Goal: Task Accomplishment & Management: Complete application form

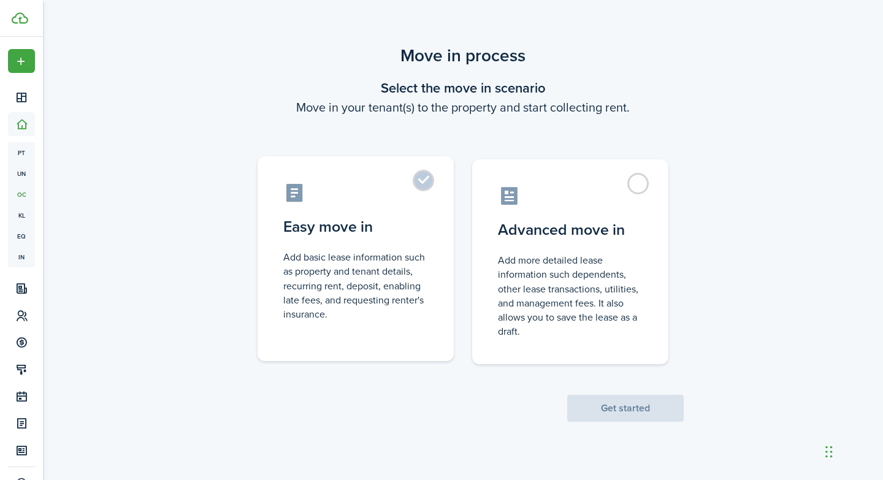
click at [422, 185] on label "Easy move in Add basic lease information such as property and tenant details, r…" at bounding box center [356, 258] width 196 height 205
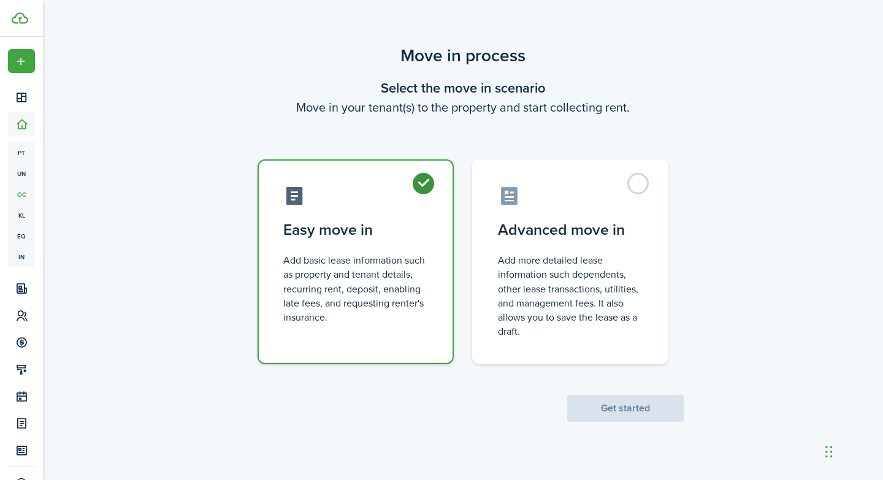
radio input "true"
click at [657, 198] on button "Get started" at bounding box center [625, 408] width 117 height 27
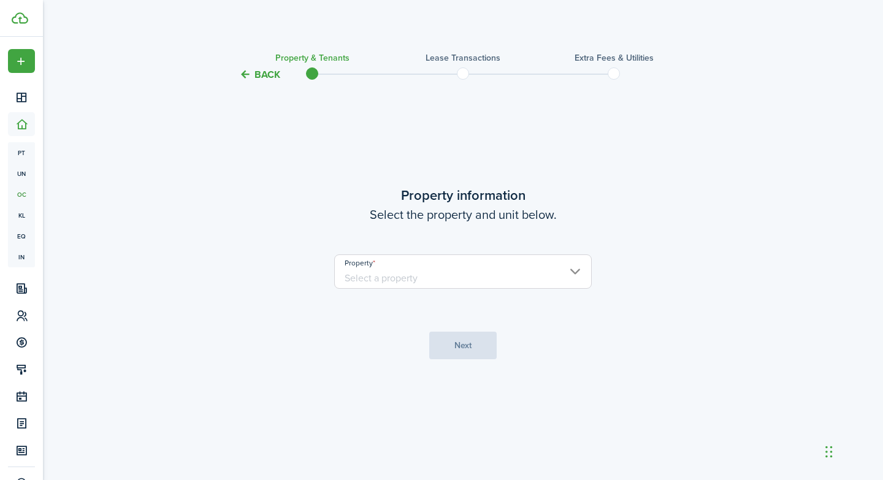
click at [576, 198] on input "Property" at bounding box center [463, 271] width 258 height 34
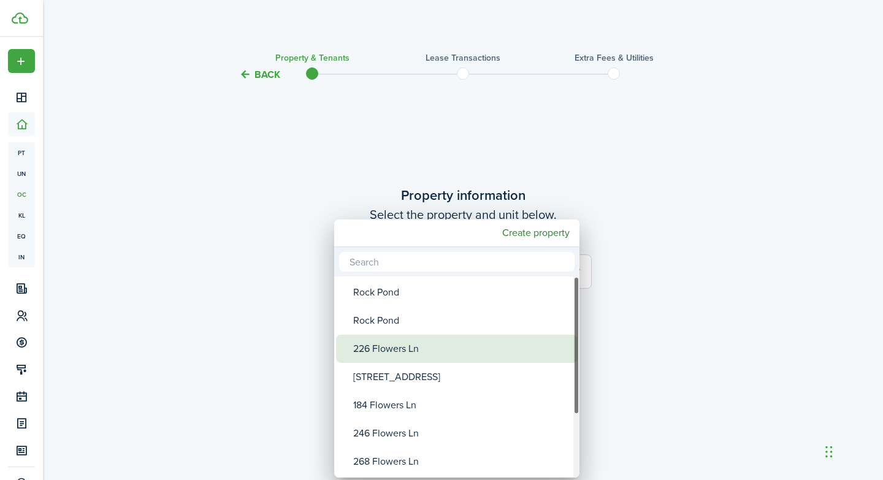
click at [364, 198] on div "226 Flowers Ln" at bounding box center [461, 349] width 217 height 28
type input "226 Flowers Ln"
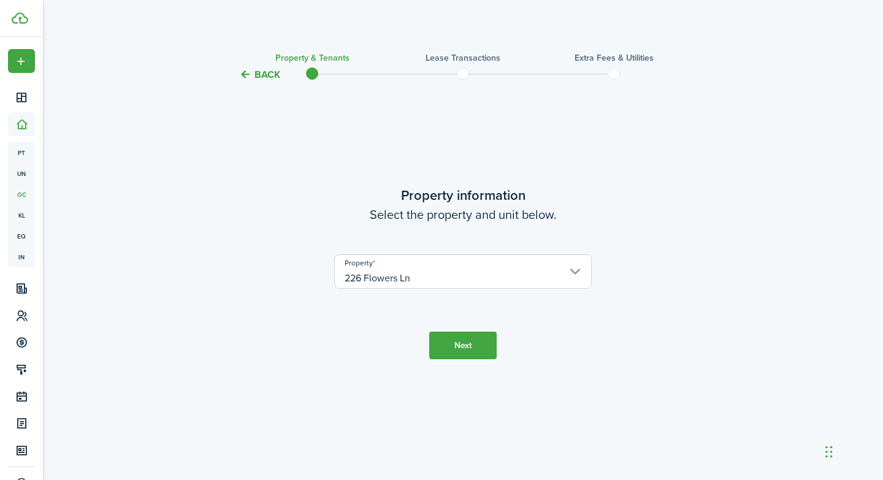
click at [476, 198] on button "Next" at bounding box center [462, 346] width 67 height 28
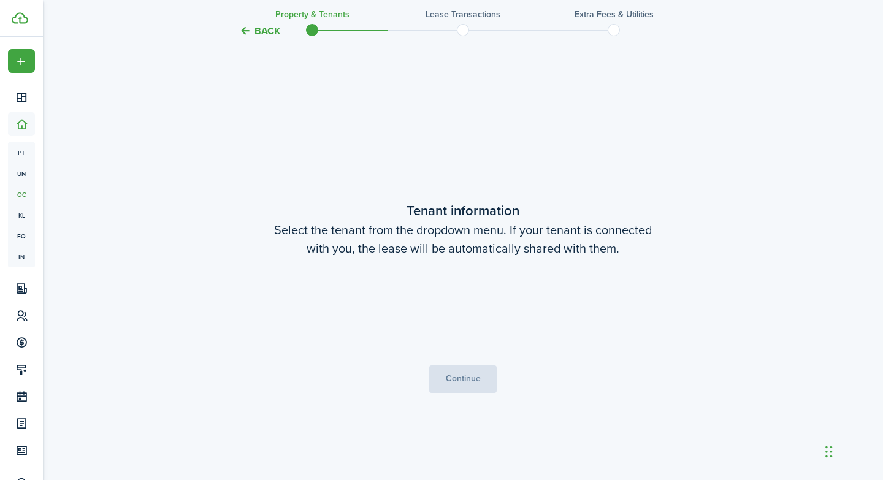
scroll to position [398, 0]
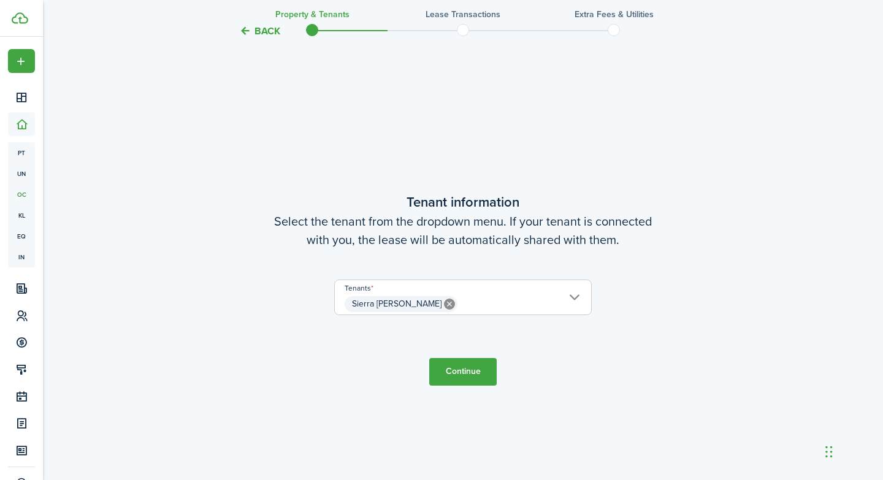
click at [464, 198] on button "Continue" at bounding box center [462, 372] width 67 height 28
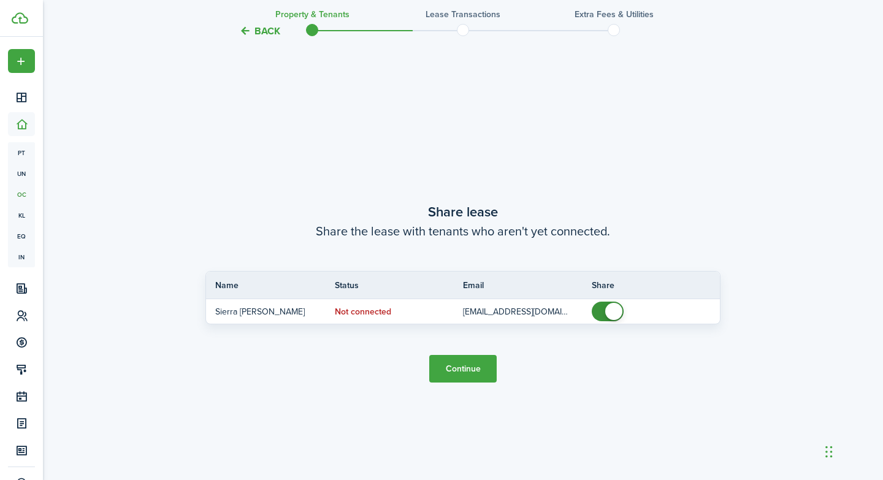
scroll to position [878, 0]
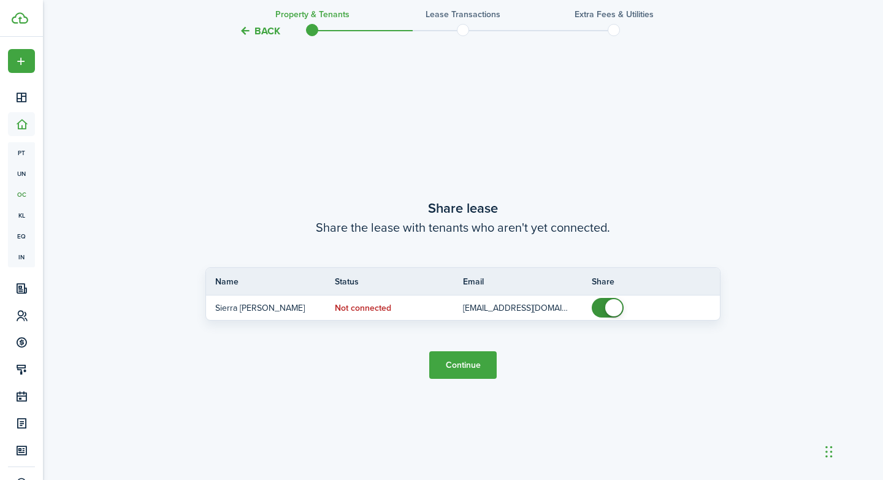
click at [465, 198] on button "Continue" at bounding box center [462, 365] width 67 height 28
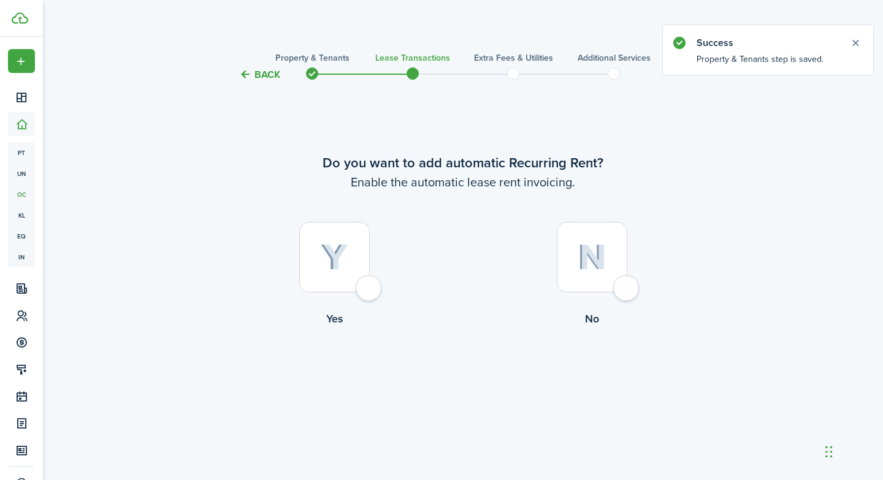
click at [367, 198] on div at bounding box center [334, 257] width 71 height 71
radio input "true"
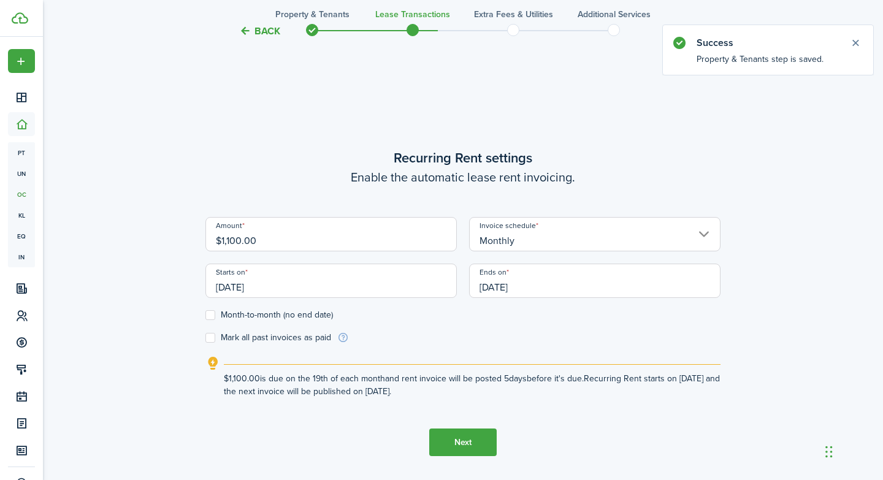
scroll to position [398, 0]
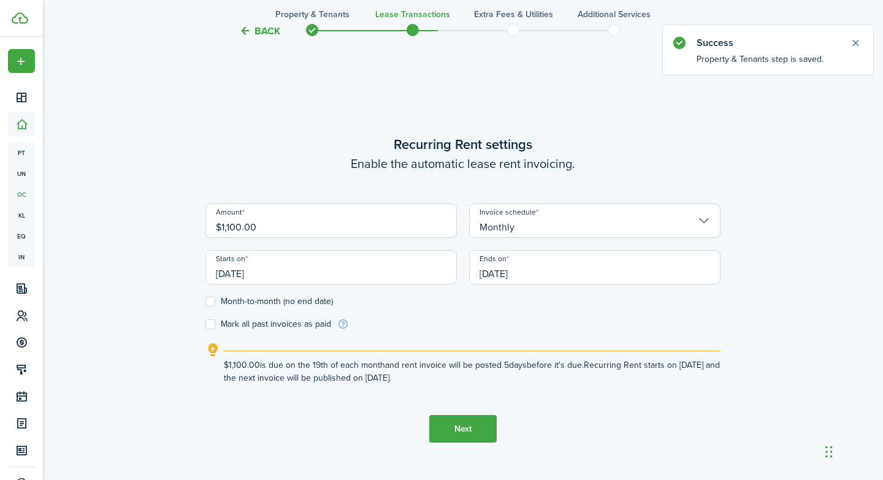
click at [231, 198] on input "$1,100.00" at bounding box center [330, 221] width 251 height 34
click at [233, 198] on input "[DATE]" at bounding box center [330, 267] width 251 height 34
type input "$1,000.00"
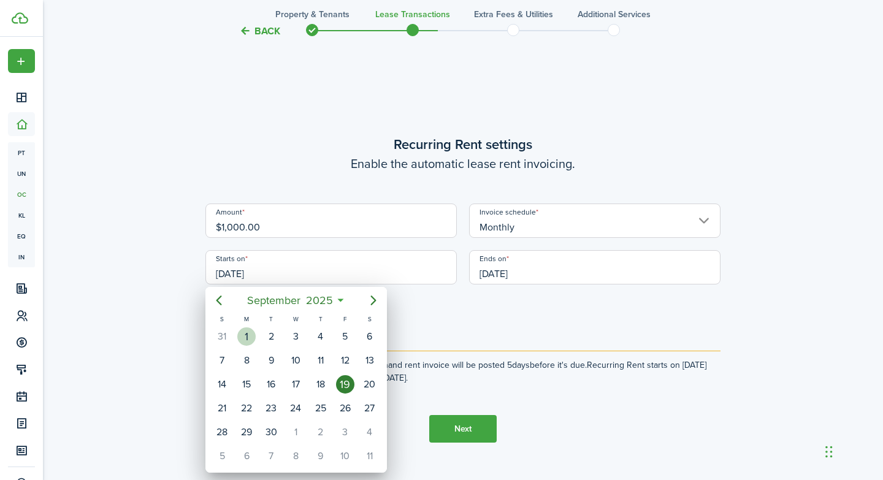
click at [249, 198] on div "1" at bounding box center [246, 336] width 18 height 18
type input "[DATE]"
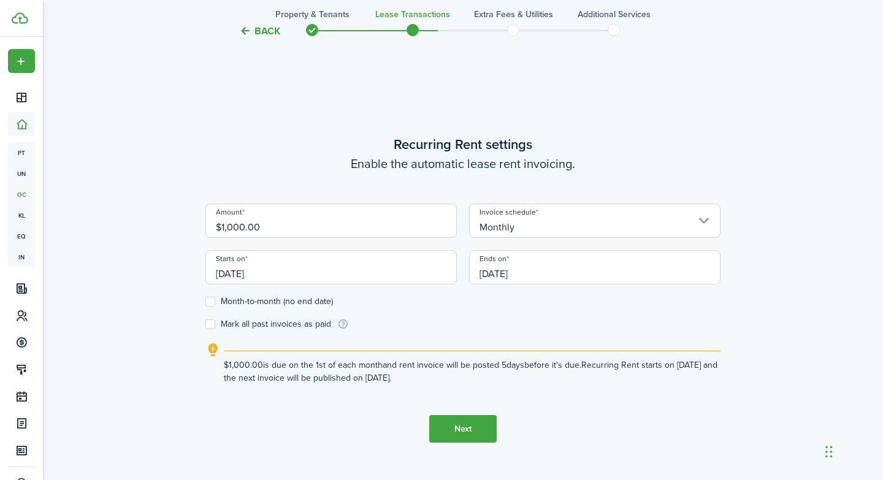
click at [529, 198] on input "[DATE]" at bounding box center [594, 267] width 251 height 34
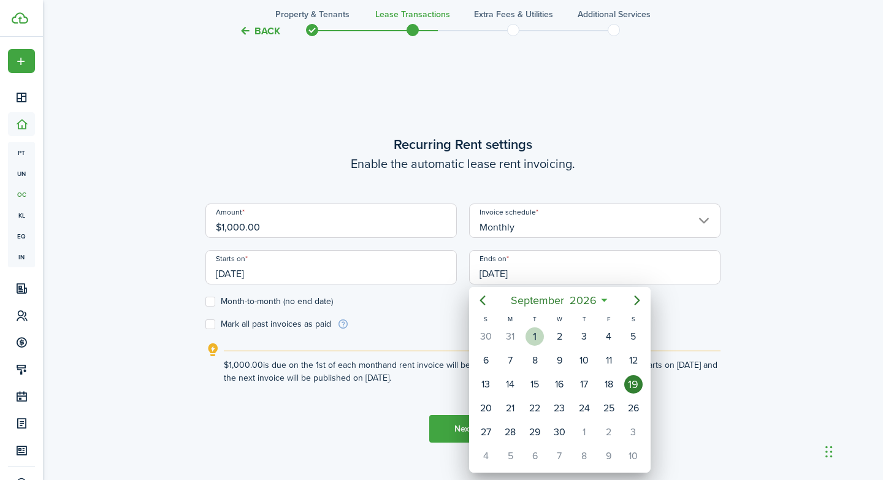
click at [533, 198] on div "1" at bounding box center [534, 336] width 18 height 18
type input "[DATE]"
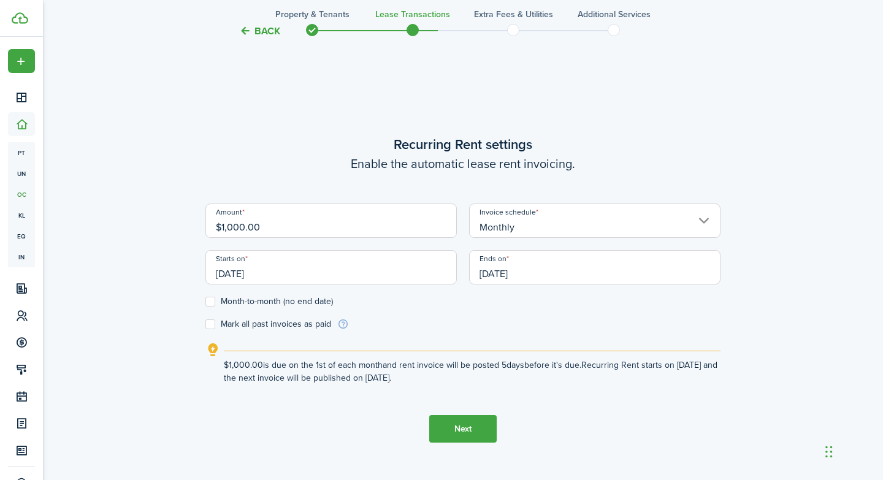
click at [465, 198] on button "Next" at bounding box center [462, 429] width 67 height 28
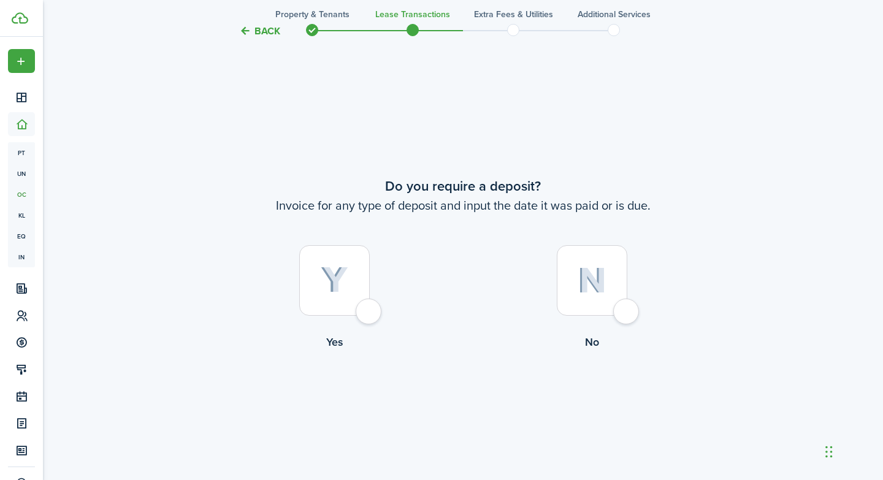
scroll to position [878, 0]
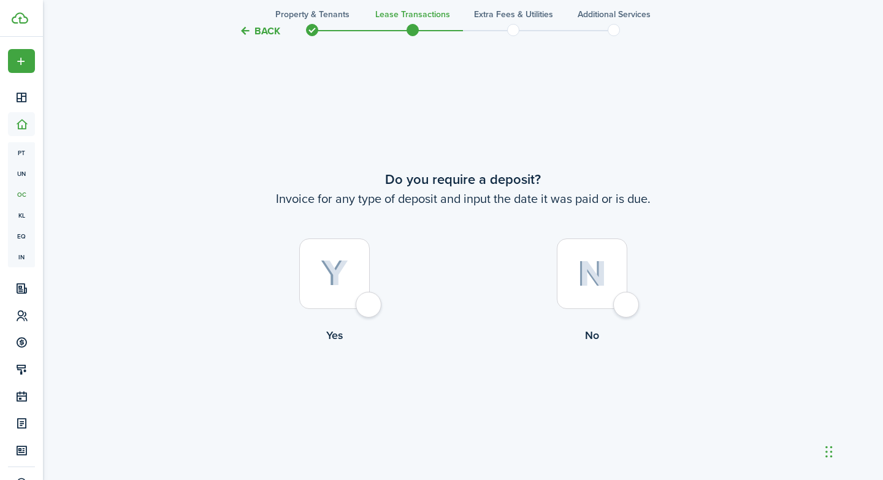
click at [369, 198] on div at bounding box center [334, 274] width 71 height 71
radio input "true"
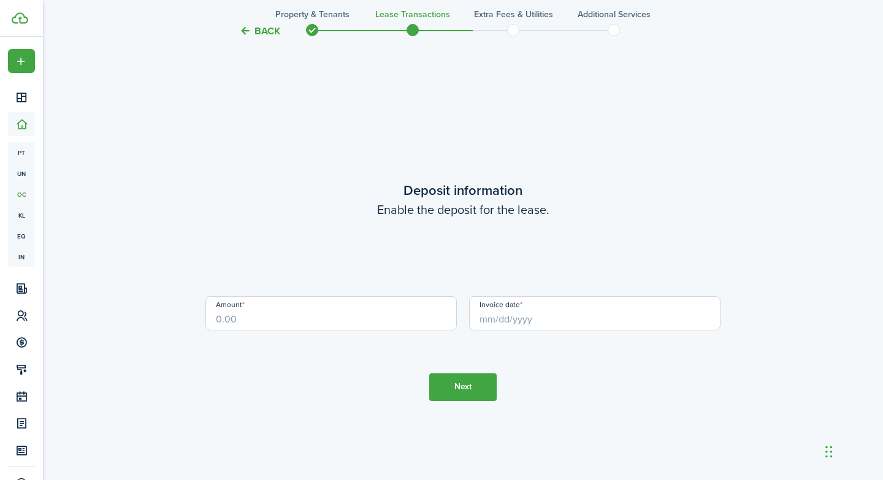
scroll to position [1358, 0]
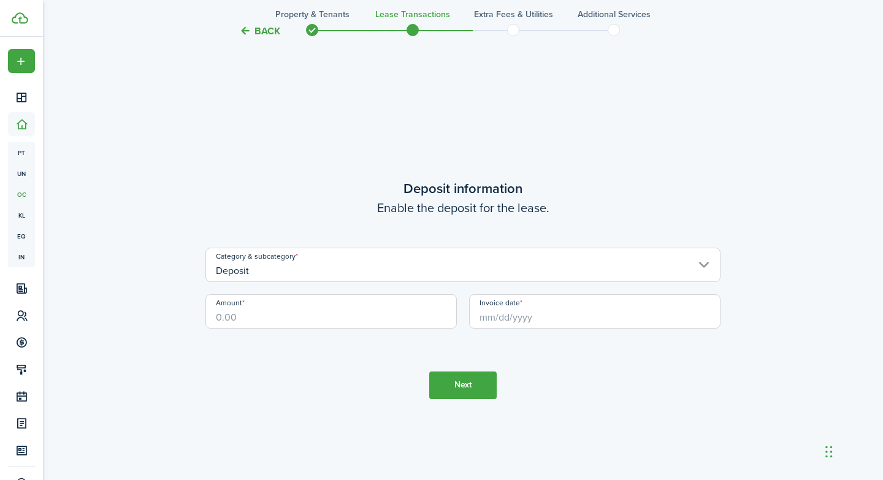
click at [363, 198] on input "Amount" at bounding box center [330, 311] width 251 height 34
type input "$1,000.00"
click at [535, 198] on input "Invoice date" at bounding box center [594, 311] width 251 height 34
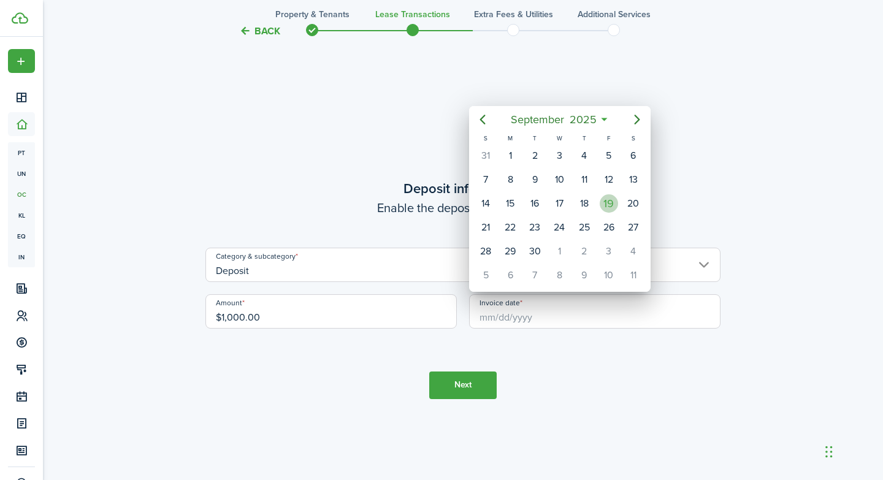
click at [609, 198] on div "19" at bounding box center [609, 203] width 18 height 18
type input "[DATE]"
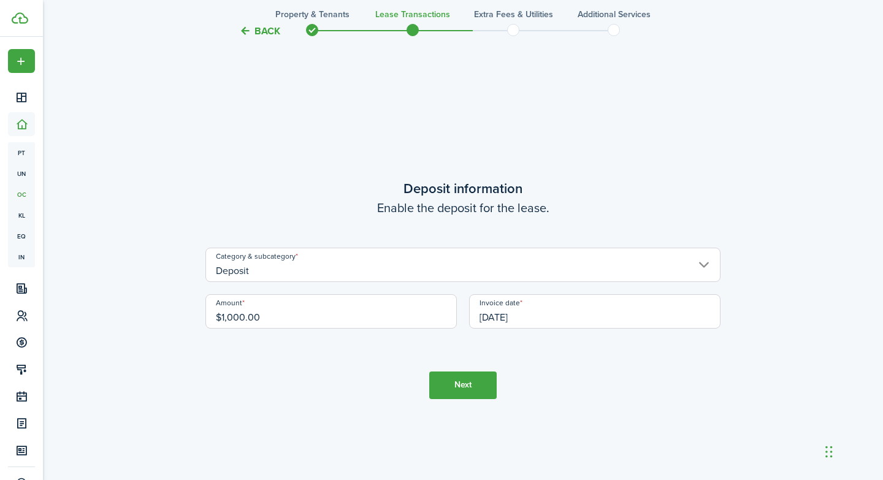
click at [466, 198] on button "Next" at bounding box center [462, 386] width 67 height 28
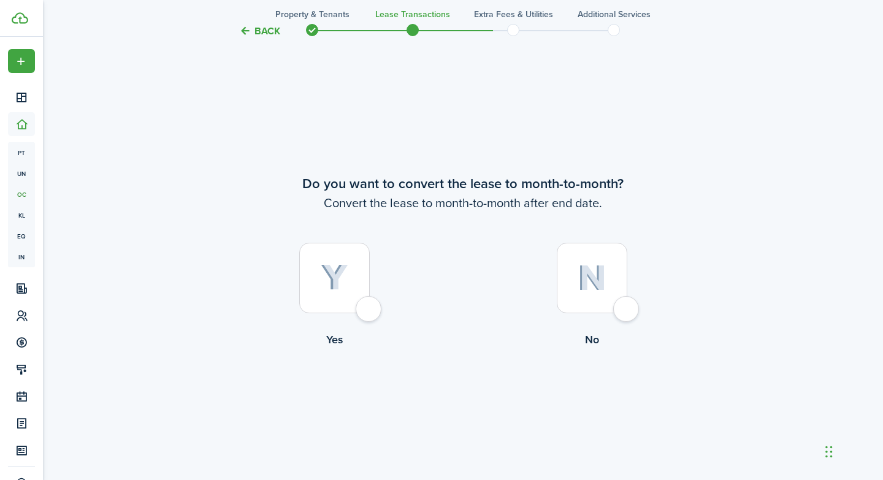
scroll to position [1838, 0]
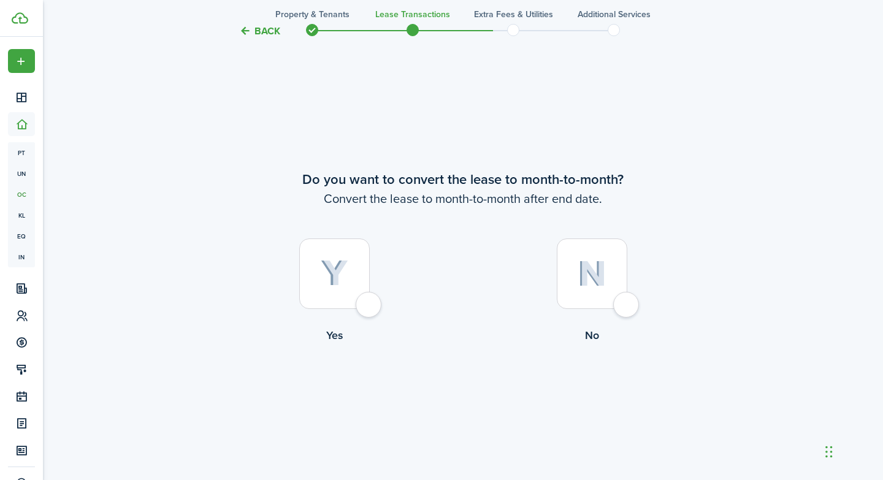
click at [370, 198] on div at bounding box center [334, 274] width 71 height 71
radio input "true"
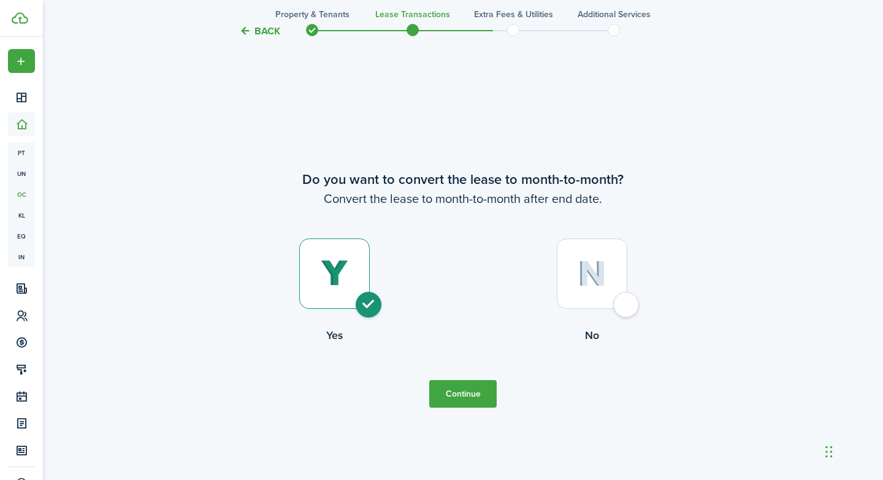
click at [477, 198] on button "Continue" at bounding box center [462, 394] width 67 height 28
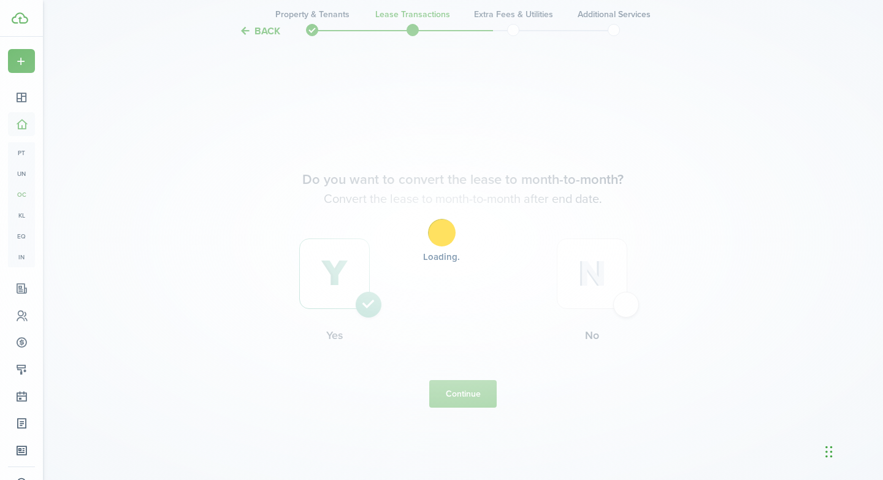
scroll to position [0, 0]
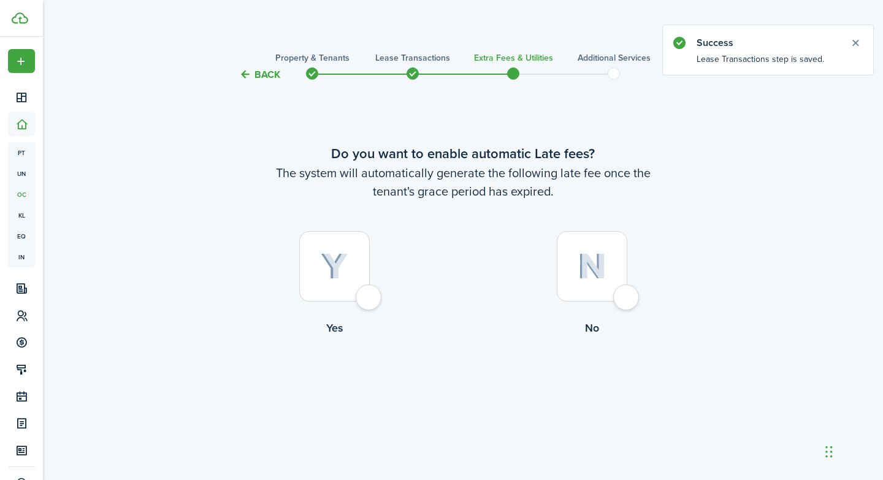
click at [366, 198] on div at bounding box center [334, 266] width 71 height 71
radio input "true"
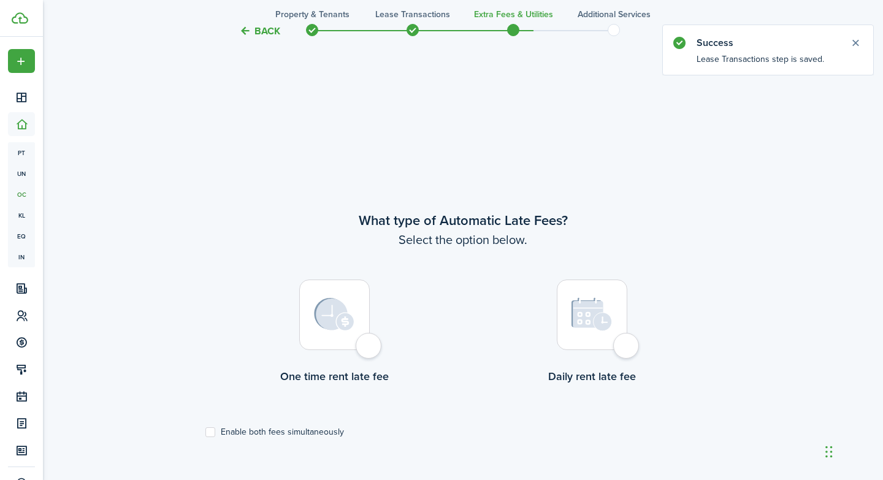
scroll to position [398, 0]
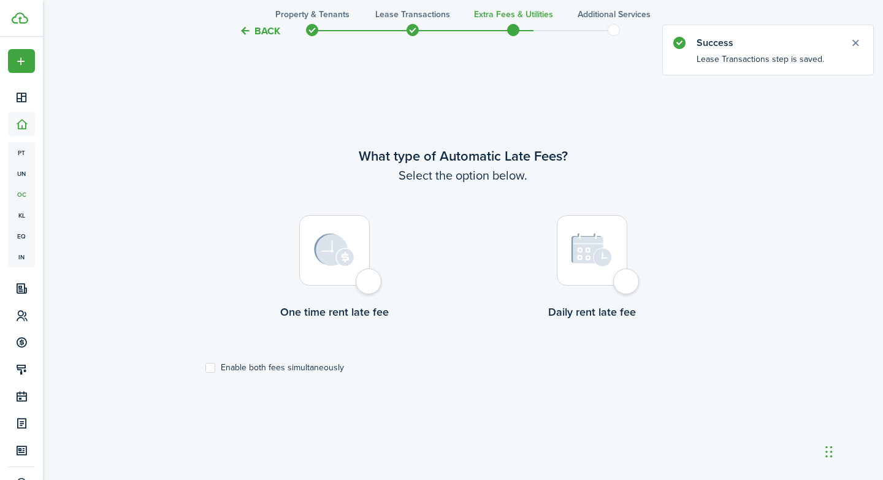
click at [369, 198] on div at bounding box center [334, 250] width 71 height 71
radio input "true"
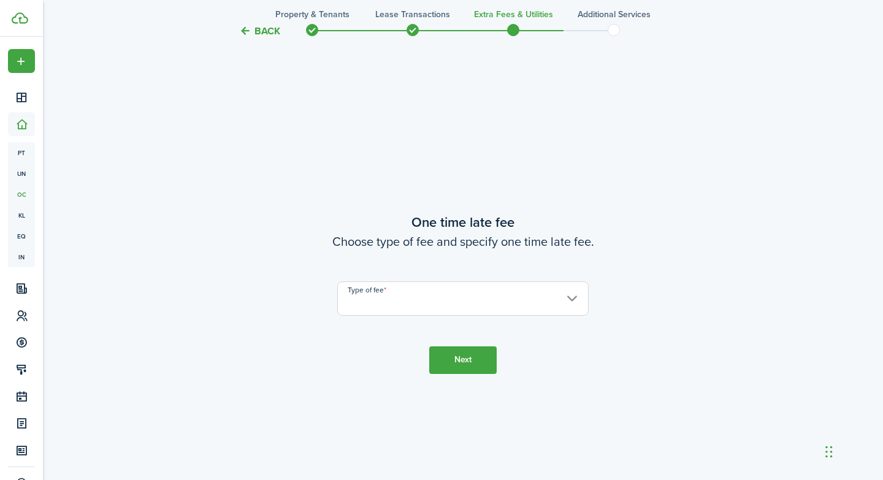
scroll to position [878, 0]
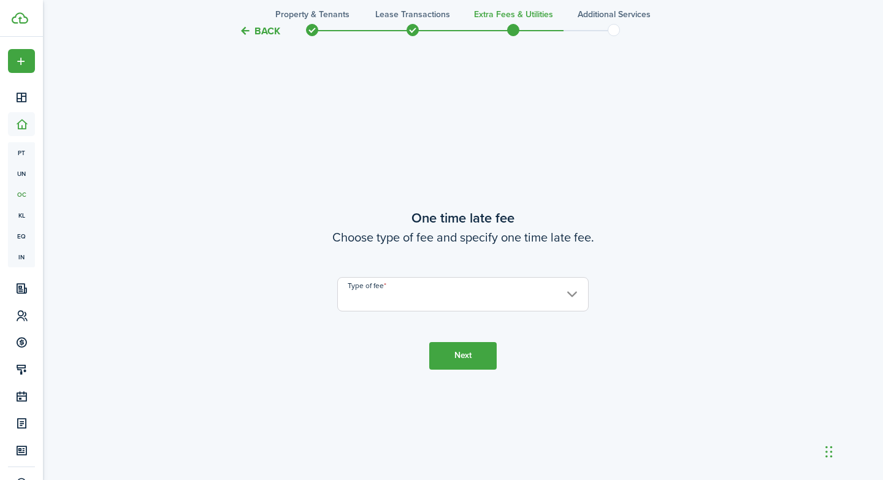
click at [432, 198] on input "Type of fee" at bounding box center [462, 294] width 251 height 34
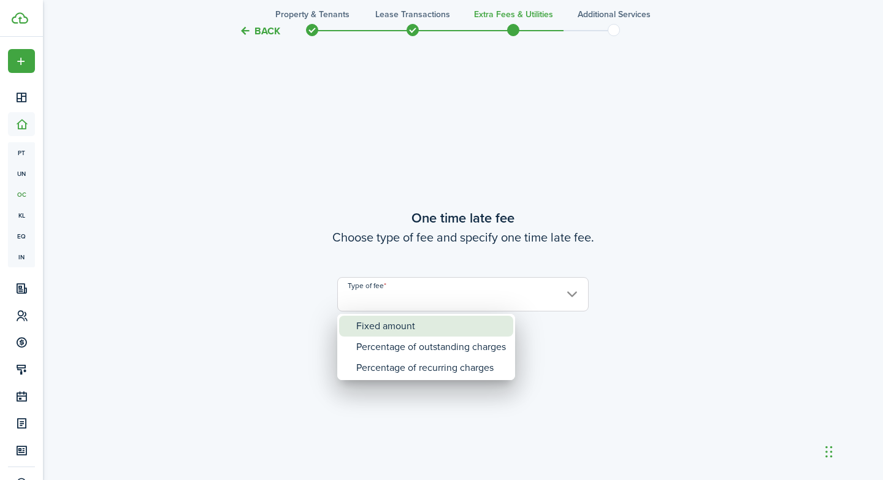
click at [382, 198] on div "Fixed amount" at bounding box center [431, 326] width 150 height 21
type input "Fixed amount"
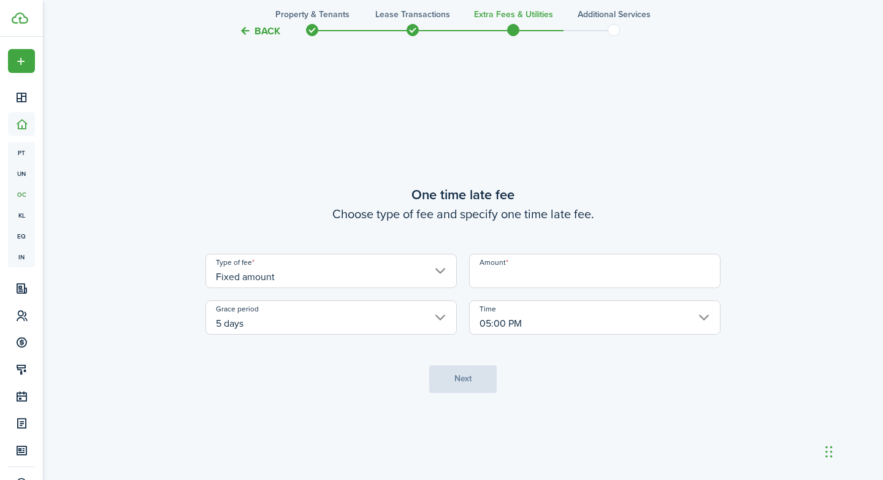
click at [541, 198] on input "Amount" at bounding box center [594, 271] width 251 height 34
type input "$50.00"
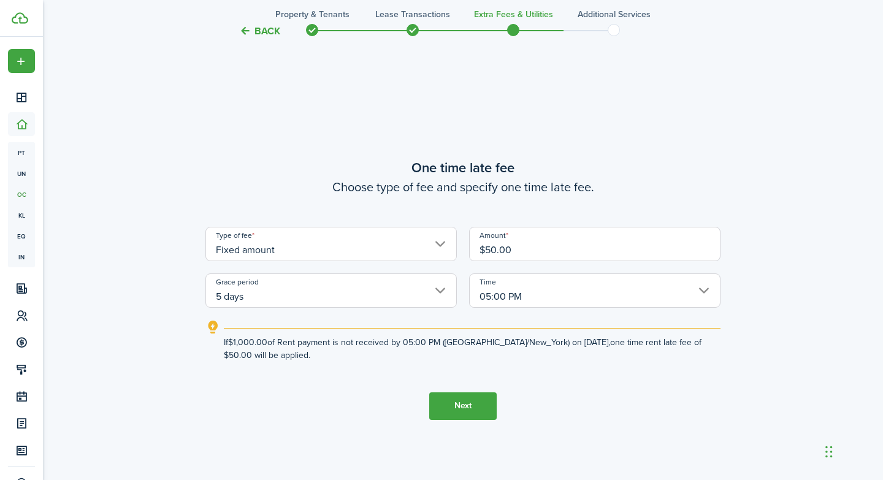
click at [463, 198] on button "Next" at bounding box center [462, 406] width 67 height 28
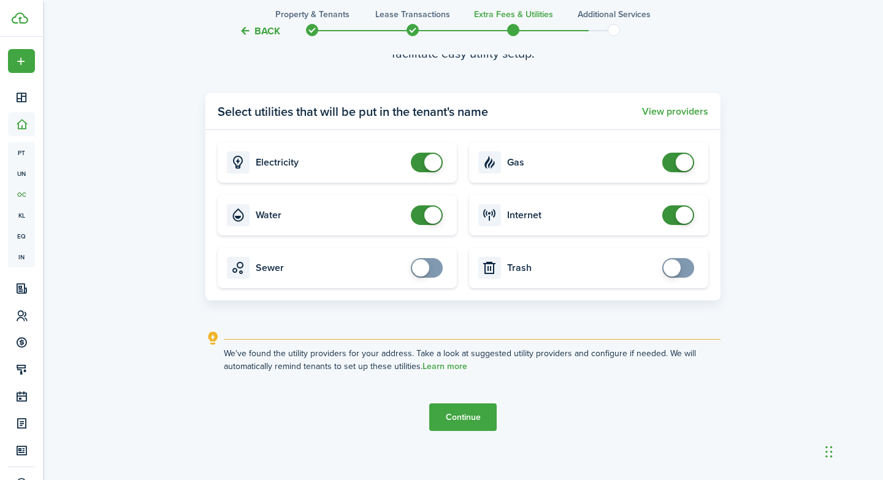
scroll to position [1453, 0]
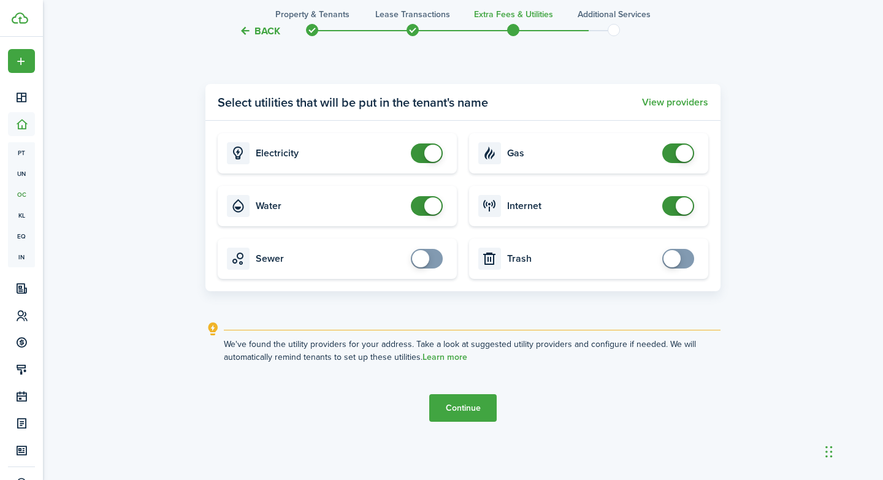
click at [436, 151] on span at bounding box center [432, 153] width 17 height 17
checkbox input "true"
click at [414, 156] on span at bounding box center [420, 153] width 17 height 17
checkbox input "false"
click at [436, 198] on span at bounding box center [432, 205] width 17 height 17
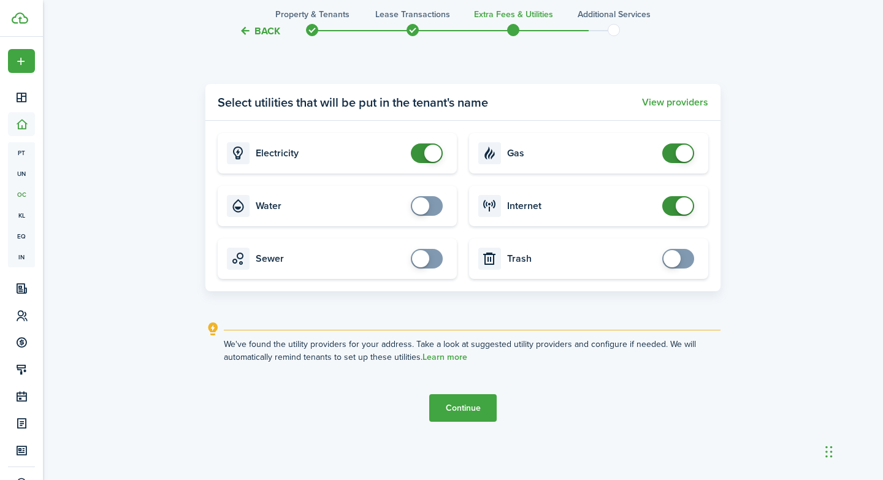
checkbox input "false"
click at [684, 156] on span at bounding box center [684, 153] width 17 height 17
click at [453, 198] on button "Continue" at bounding box center [462, 408] width 67 height 28
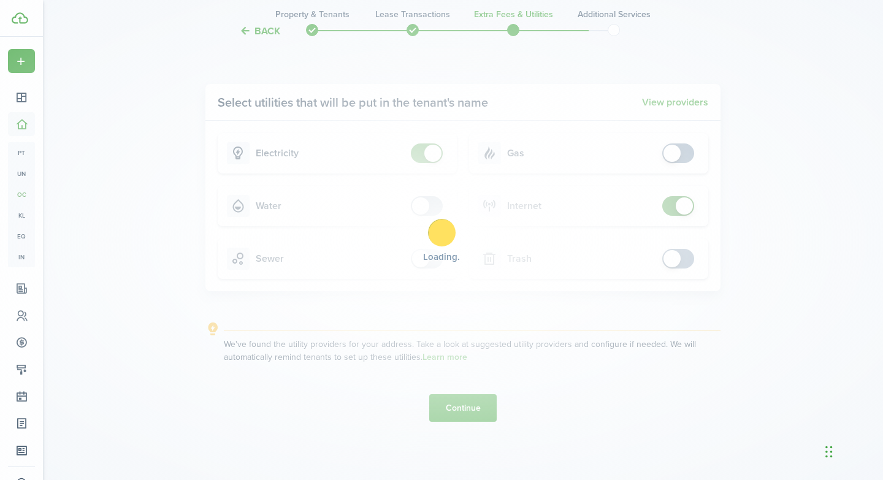
scroll to position [0, 0]
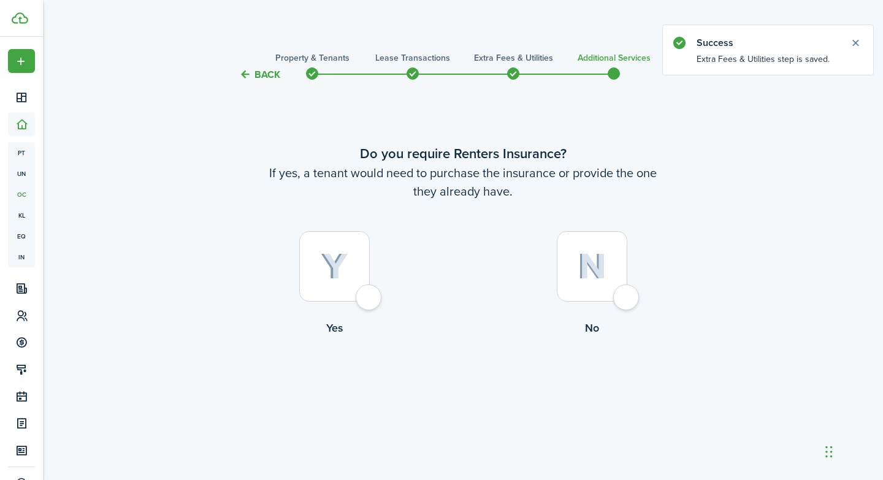
click at [627, 198] on div at bounding box center [592, 266] width 71 height 71
radio input "true"
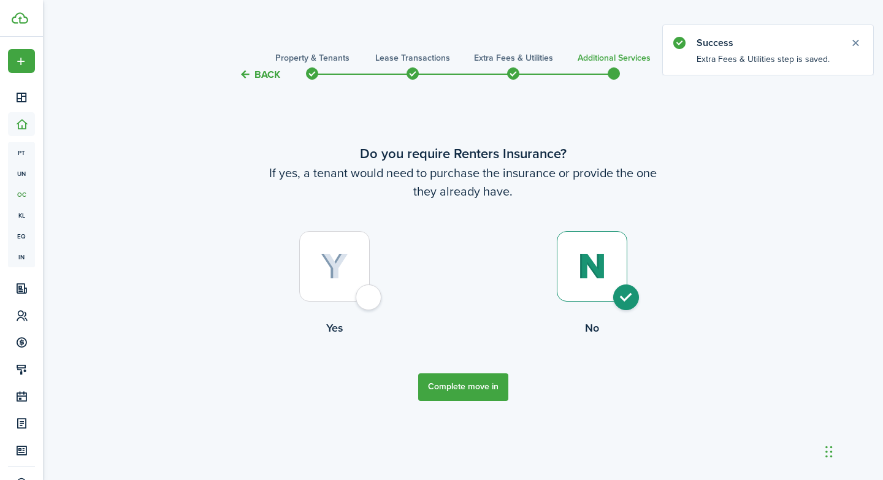
click at [462, 198] on button "Complete move in" at bounding box center [463, 387] width 90 height 28
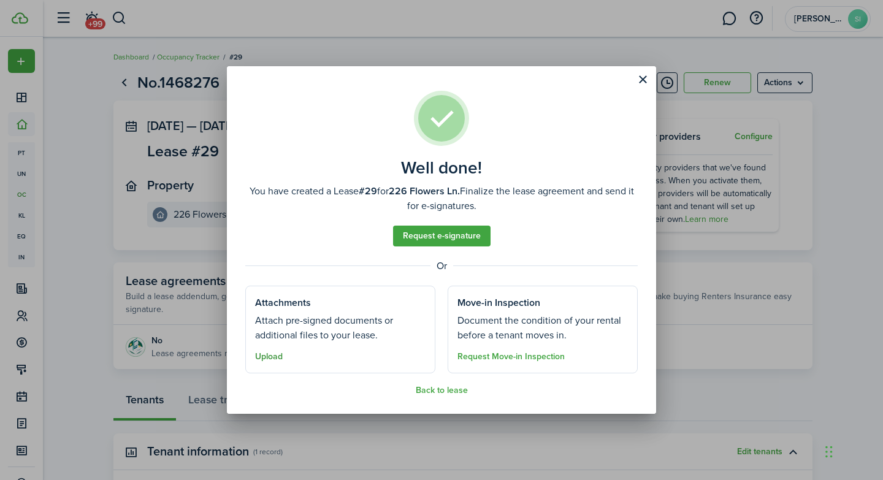
click at [265, 198] on button "Upload" at bounding box center [269, 357] width 28 height 10
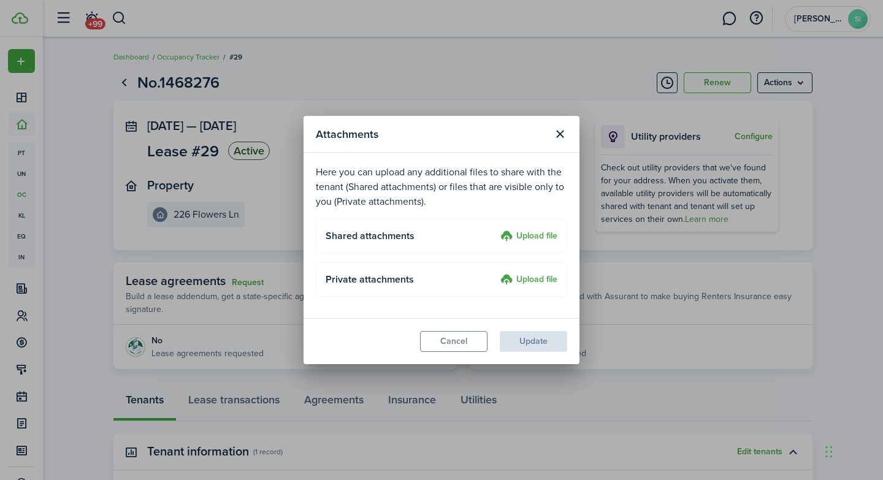
click at [535, 198] on label "Upload file" at bounding box center [528, 236] width 57 height 15
click at [496, 198] on input "Upload file" at bounding box center [496, 229] width 0 height 0
click at [536, 198] on label "Upload file" at bounding box center [528, 236] width 57 height 15
click at [496, 198] on input "Upload file" at bounding box center [496, 229] width 0 height 0
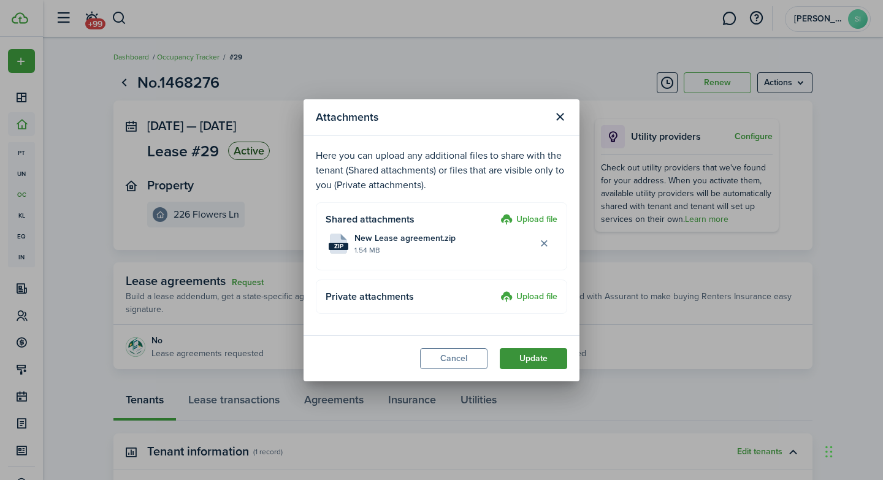
click at [525, 198] on button "Update" at bounding box center [533, 358] width 67 height 21
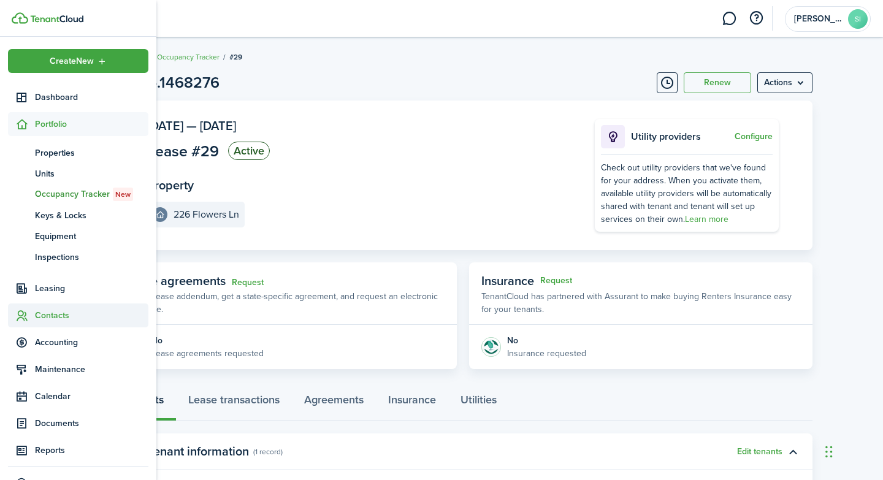
click at [50, 198] on span "Contacts" at bounding box center [91, 315] width 113 height 13
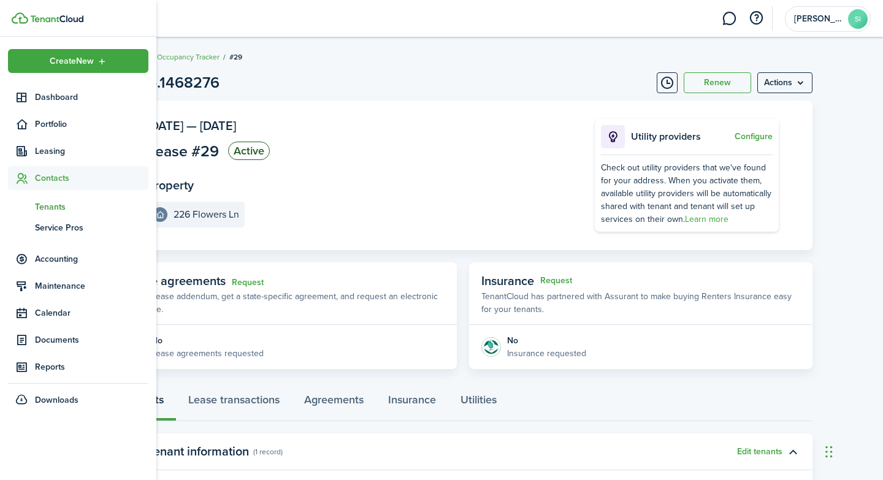
click at [50, 198] on span "Tenants" at bounding box center [91, 207] width 113 height 13
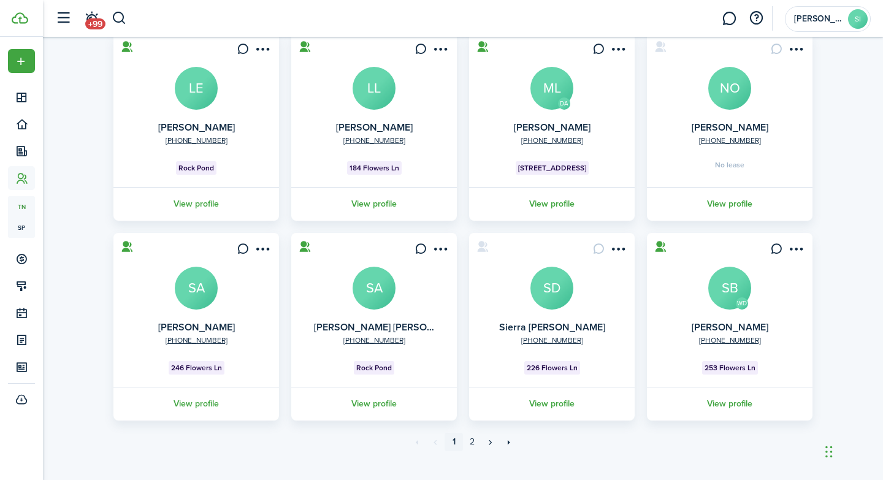
scroll to position [321, 0]
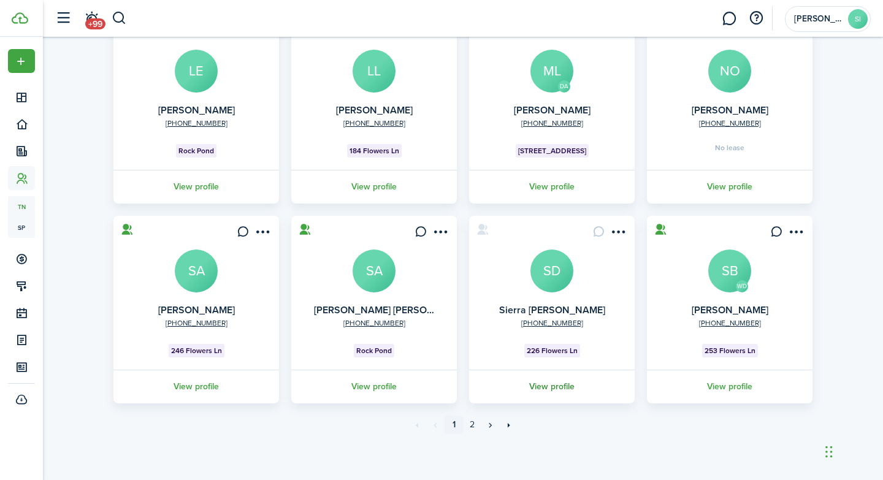
click at [546, 198] on link "View profile" at bounding box center [551, 387] width 169 height 34
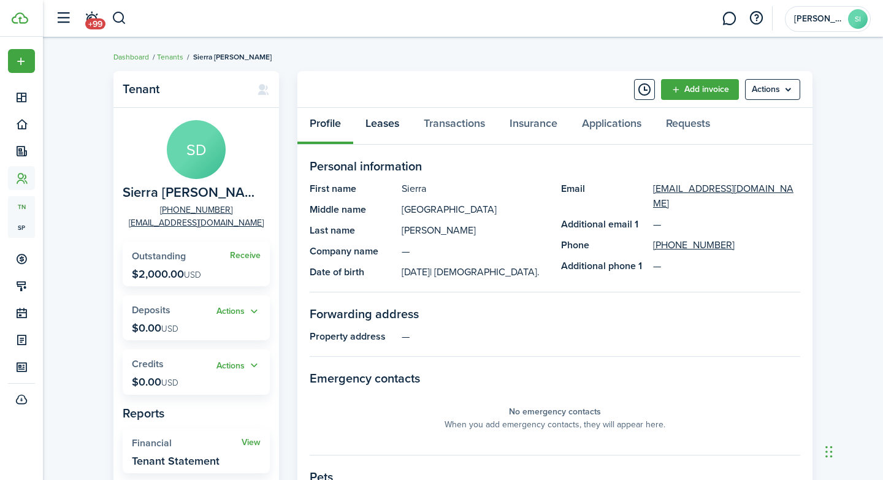
click at [381, 120] on link "Leases" at bounding box center [382, 126] width 58 height 37
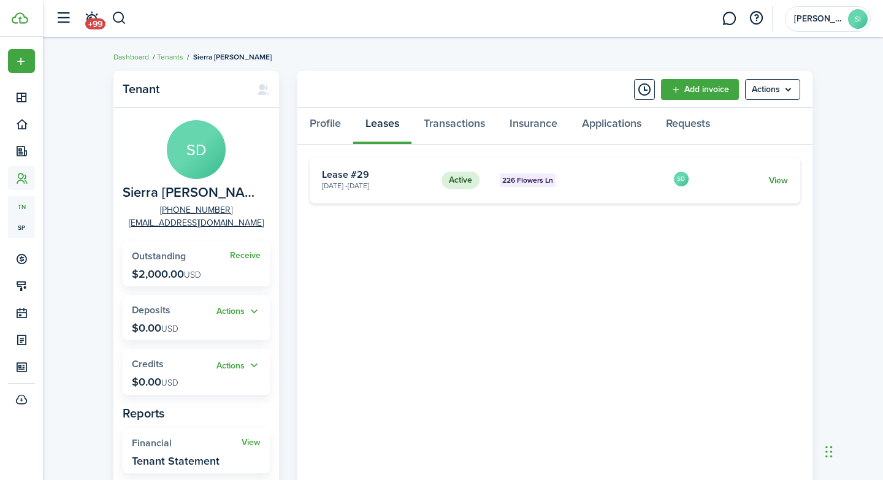
click at [782, 180] on link "View" at bounding box center [778, 180] width 19 height 13
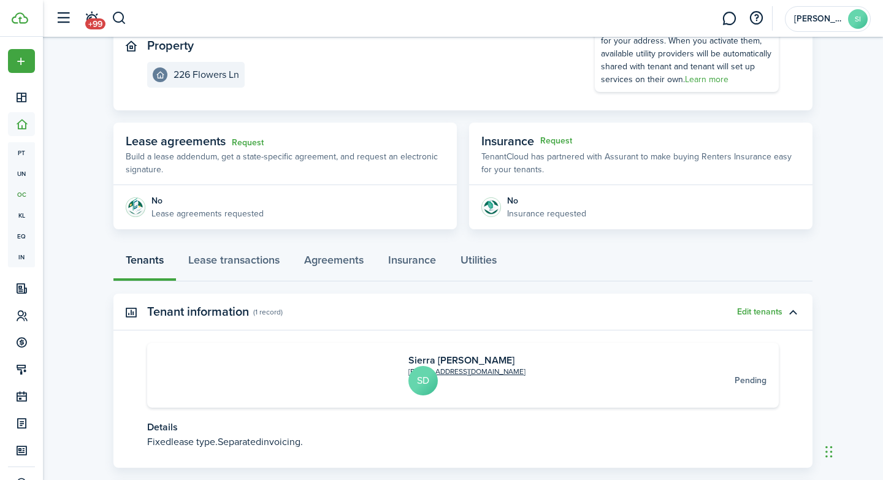
scroll to position [199, 0]
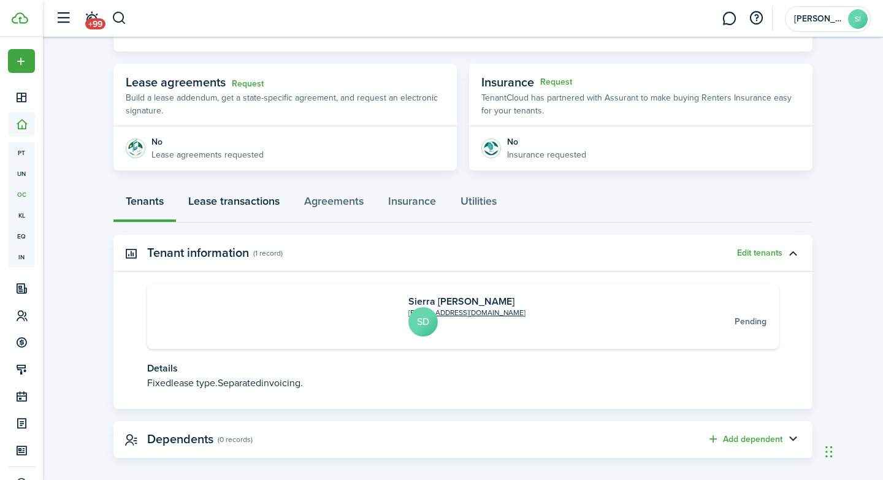
click at [253, 198] on link "Lease transactions" at bounding box center [234, 204] width 116 height 37
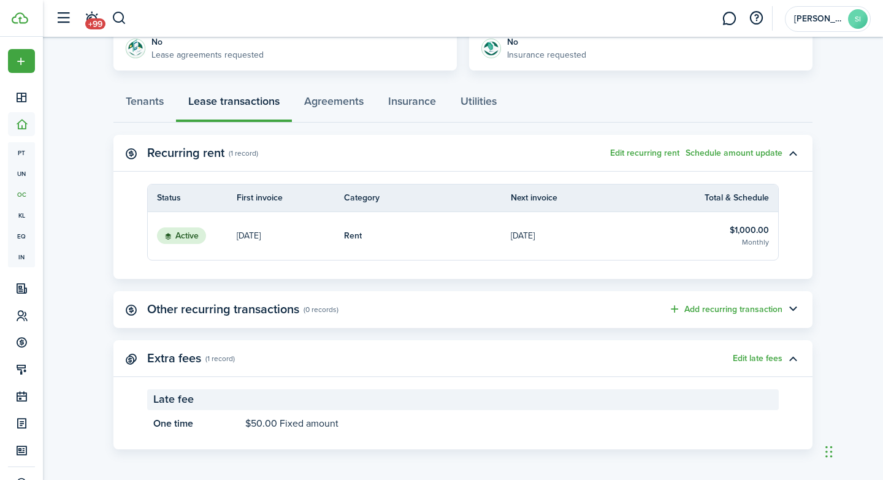
scroll to position [301, 0]
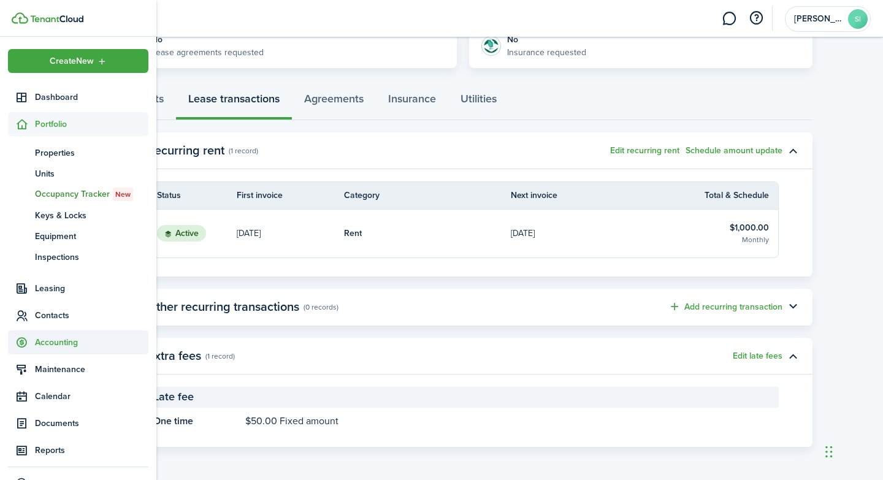
click at [53, 198] on span "Accounting" at bounding box center [91, 342] width 113 height 13
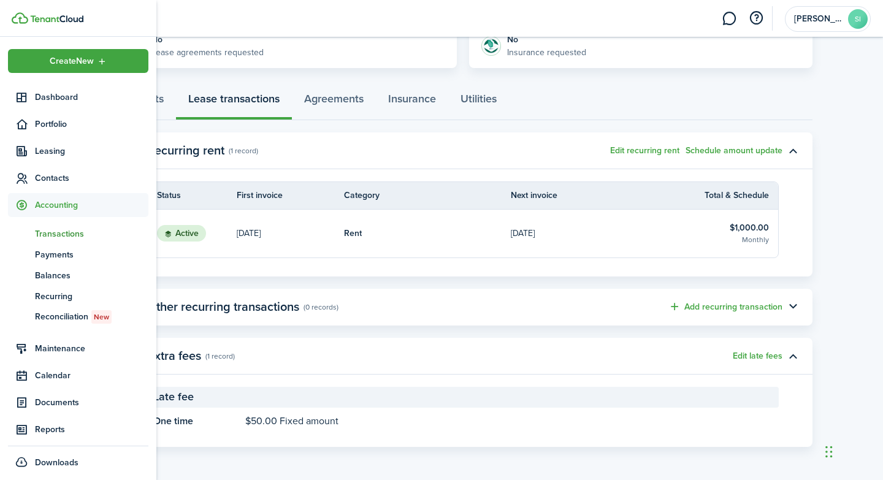
click at [76, 198] on span "Transactions" at bounding box center [91, 233] width 113 height 13
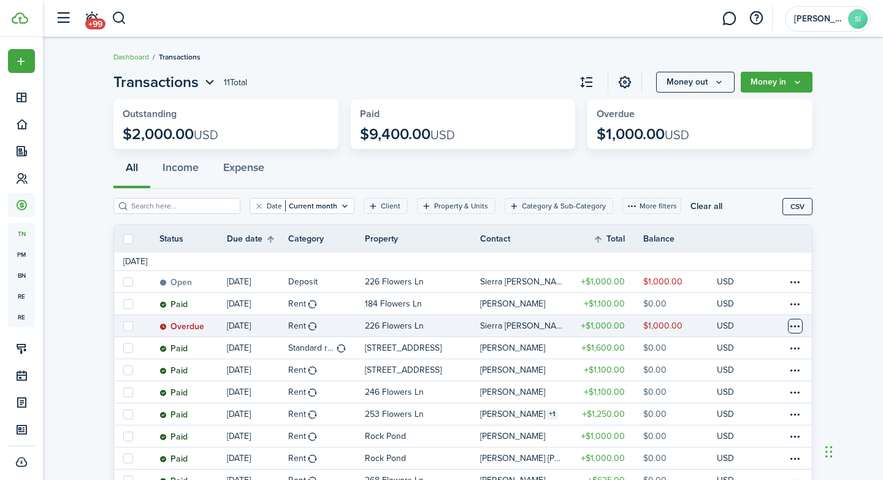
click at [795, 198] on table-menu-btn-icon at bounding box center [795, 326] width 15 height 15
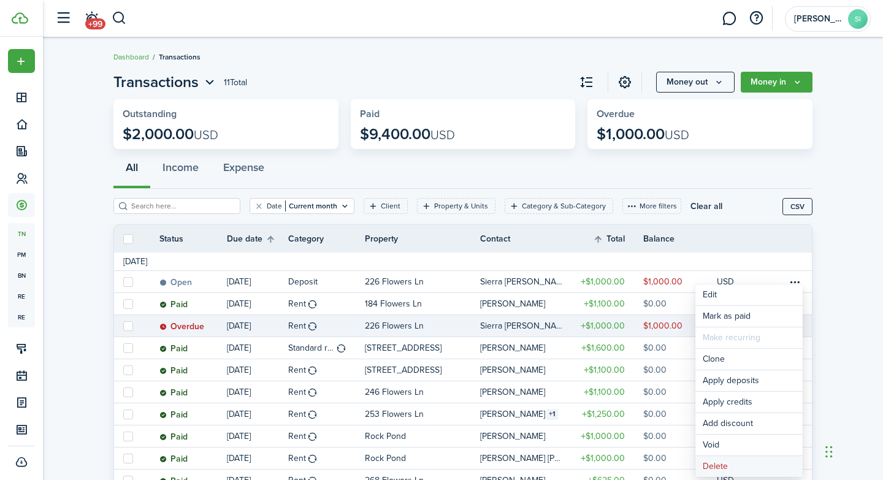
click at [713, 198] on button "Delete" at bounding box center [748, 466] width 107 height 21
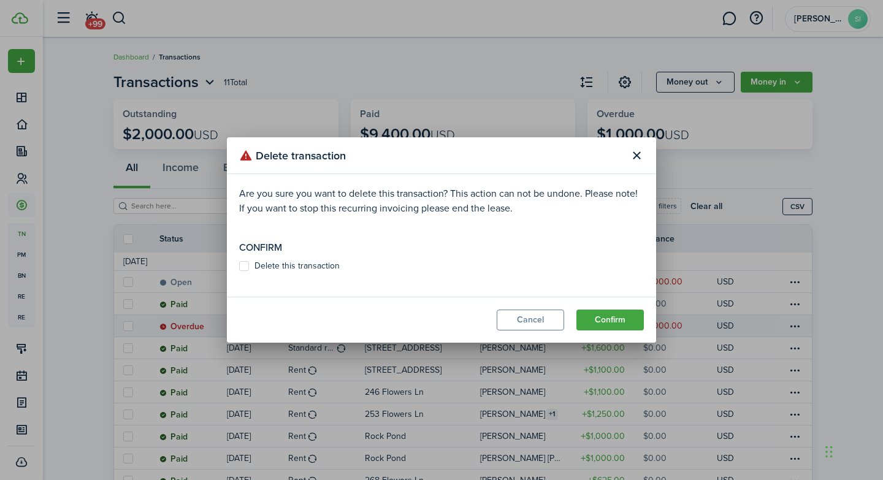
click at [242, 198] on label "Delete this transaction" at bounding box center [289, 266] width 101 height 10
click at [239, 198] on input "Delete this transaction" at bounding box center [239, 266] width 1 height 1
checkbox input "true"
click at [609, 198] on button "Confirm" at bounding box center [609, 320] width 67 height 21
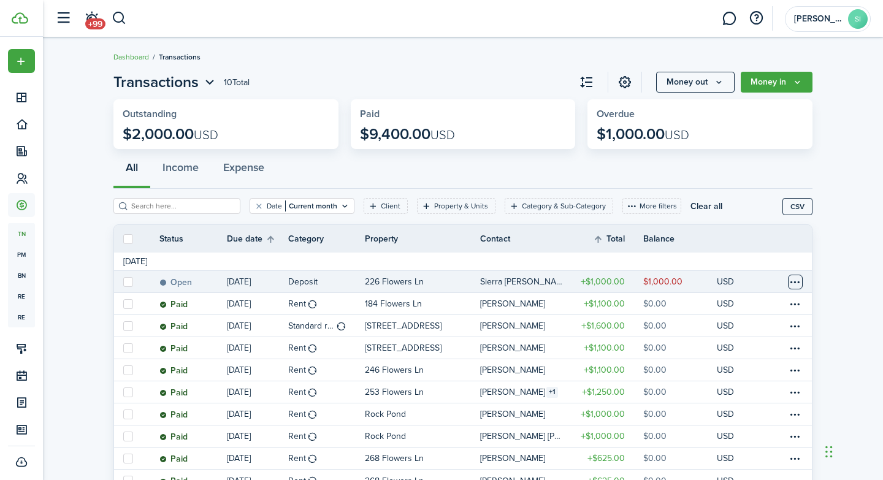
click at [795, 198] on table-menu-btn-icon at bounding box center [795, 282] width 15 height 15
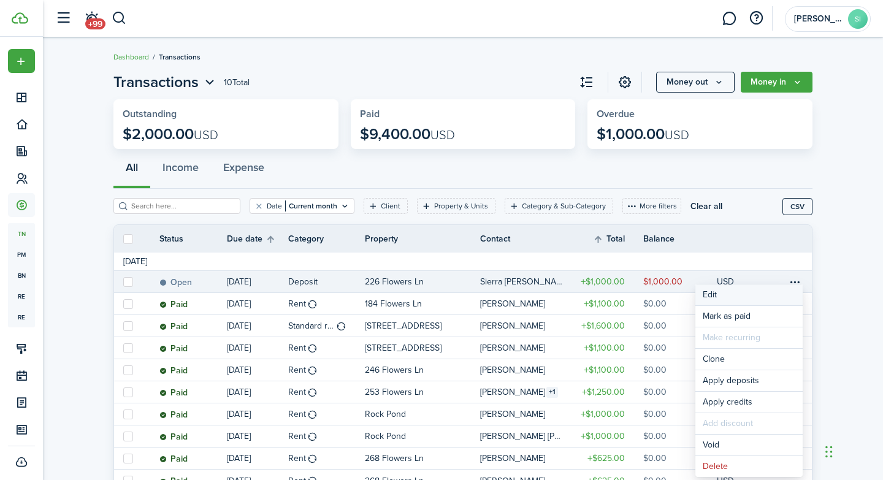
click at [710, 198] on button "Edit" at bounding box center [748, 295] width 107 height 21
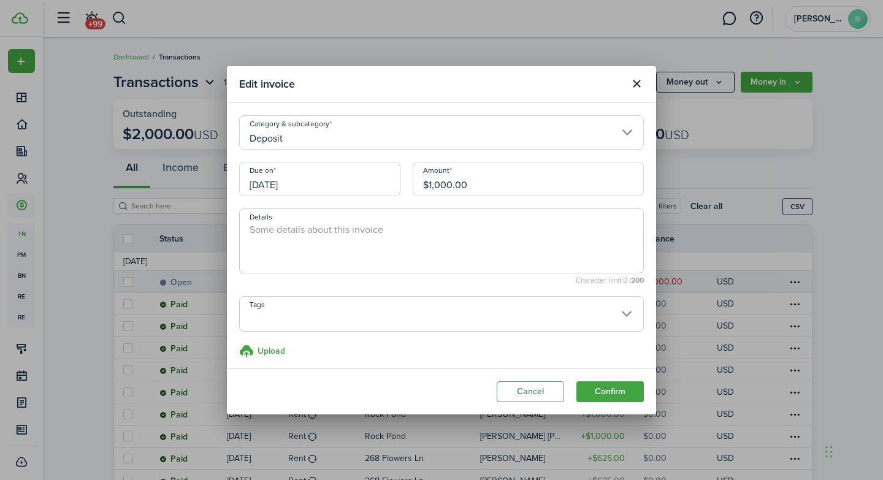
click at [296, 198] on textarea "Details" at bounding box center [441, 245] width 403 height 44
type textarea "This is a required move in deposit."
click at [633, 198] on span at bounding box center [441, 320] width 403 height 21
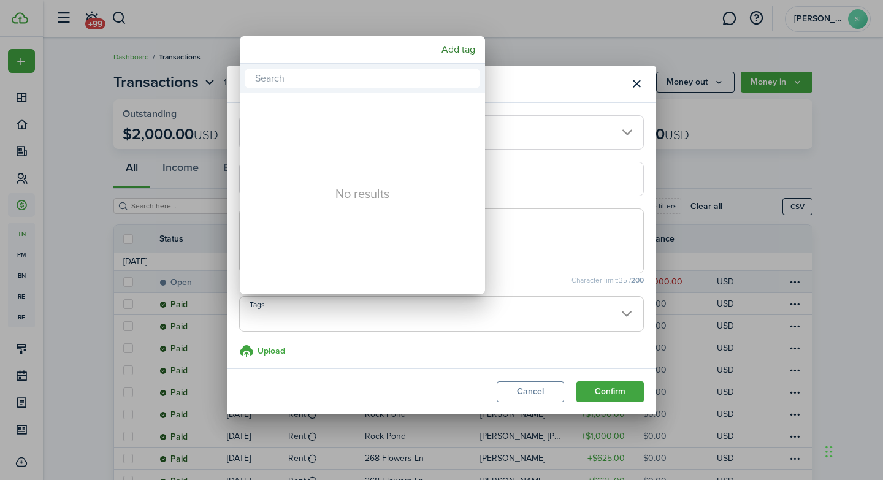
click at [361, 196] on div "No results" at bounding box center [362, 193] width 245 height 201
click at [411, 198] on div at bounding box center [441, 240] width 1079 height 676
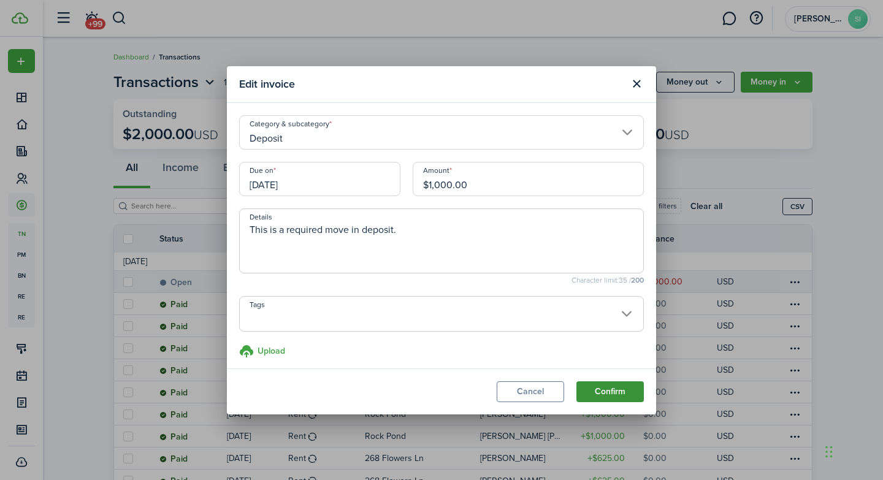
click at [616, 198] on button "Confirm" at bounding box center [609, 391] width 67 height 21
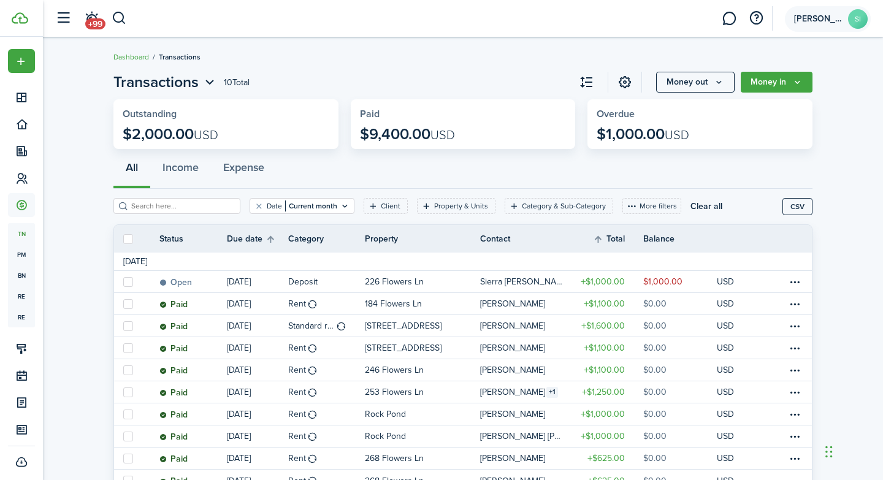
click at [827, 17] on span "[PERSON_NAME] Investments LLC" at bounding box center [818, 19] width 49 height 9
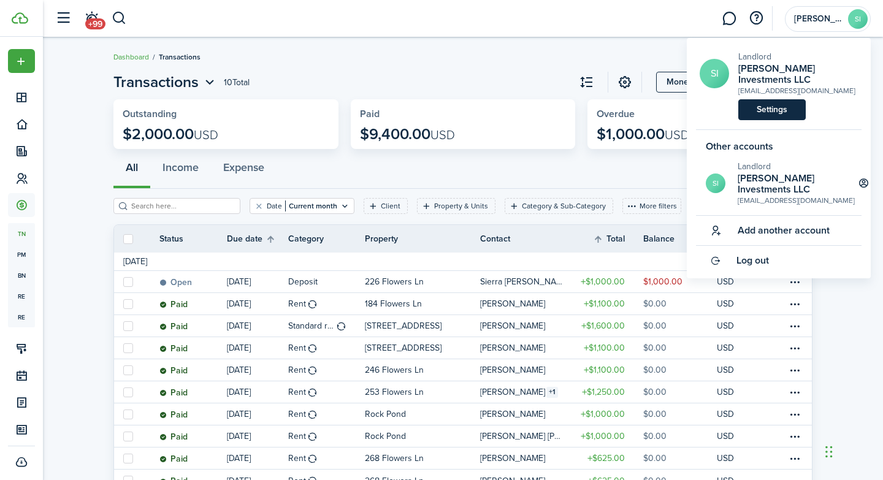
click at [771, 99] on link "Settings" at bounding box center [771, 109] width 67 height 21
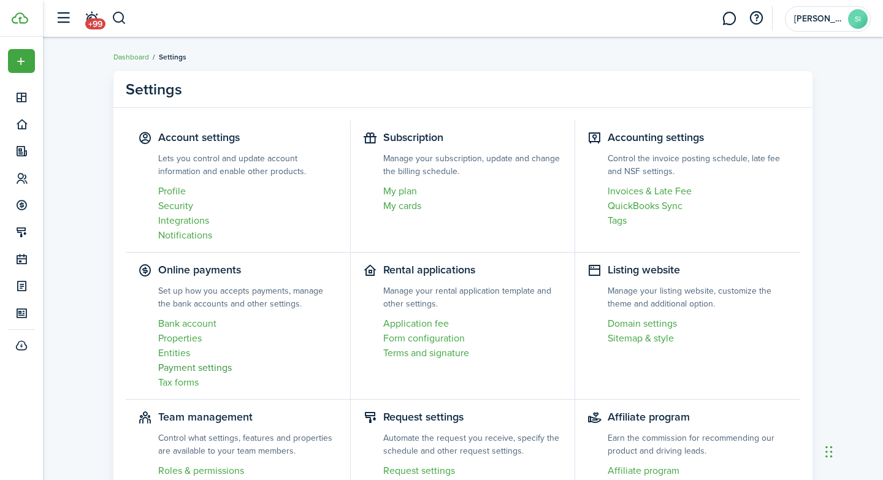
click at [185, 198] on link "Payment settings" at bounding box center [248, 368] width 180 height 15
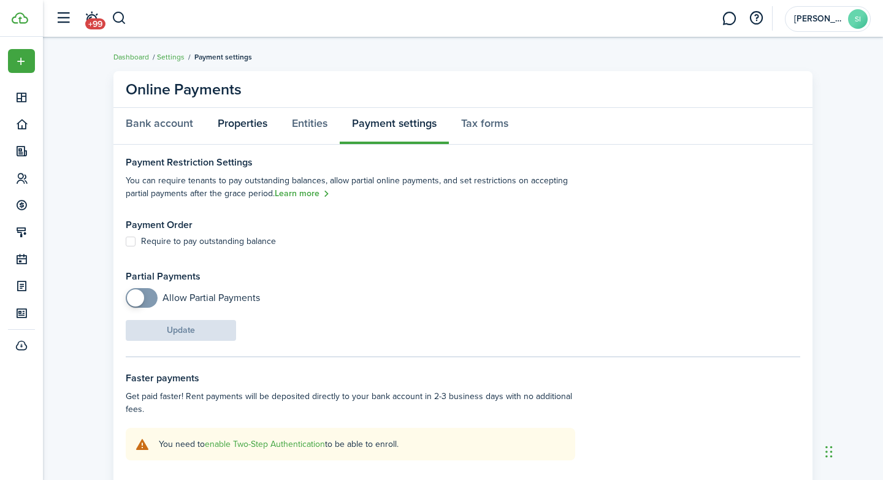
click at [243, 125] on link "Properties" at bounding box center [242, 126] width 74 height 37
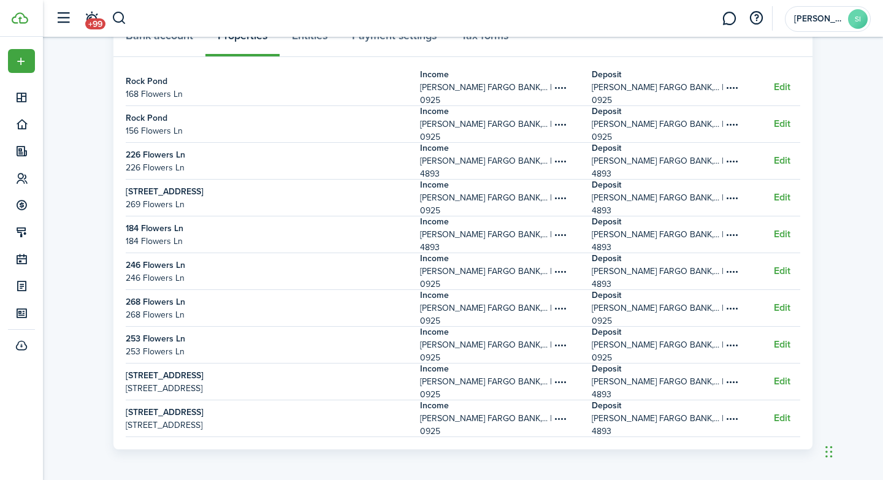
scroll to position [91, 0]
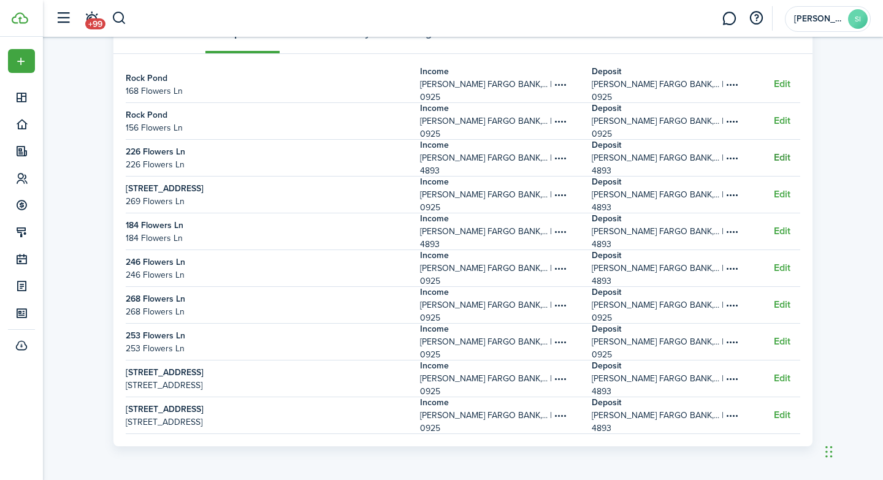
click at [788, 155] on button "Edit" at bounding box center [782, 157] width 17 height 11
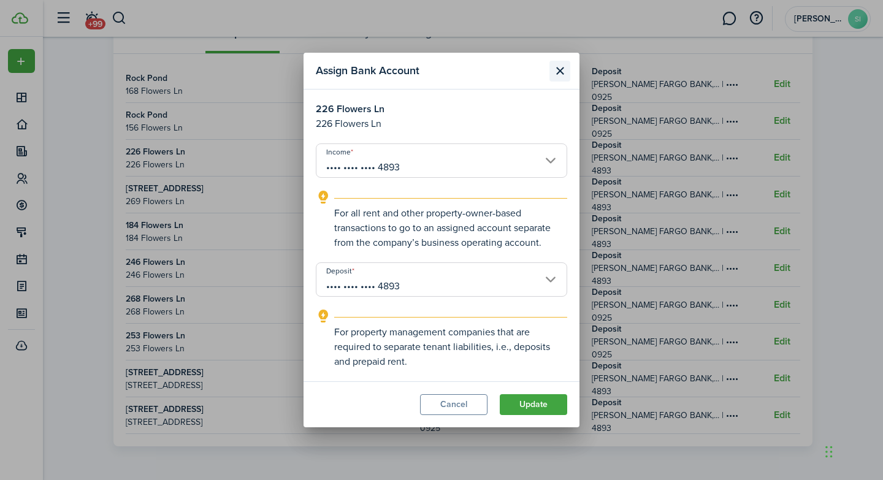
click at [559, 70] on button "Close modal" at bounding box center [559, 71] width 21 height 21
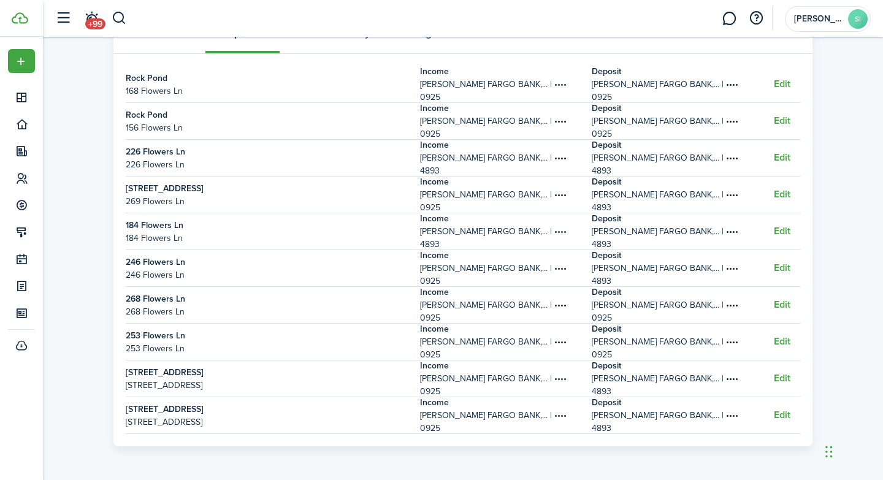
scroll to position [0, 0]
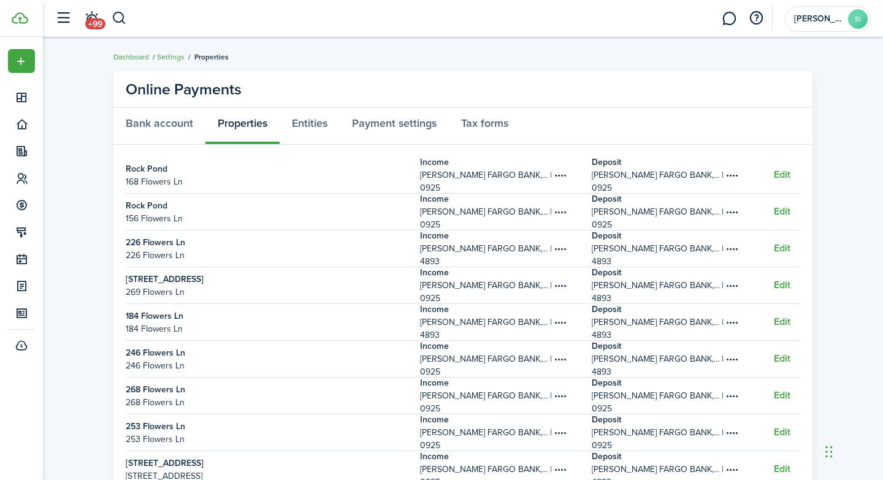
click at [251, 198] on address "268 Flowers Ln" at bounding box center [267, 402] width 282 height 13
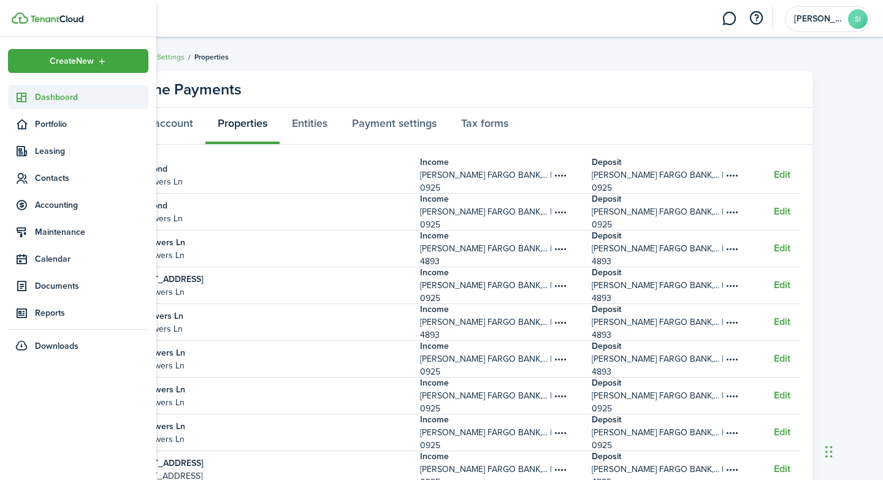
click at [21, 98] on icon at bounding box center [21, 97] width 13 height 12
